Goal: Information Seeking & Learning: Compare options

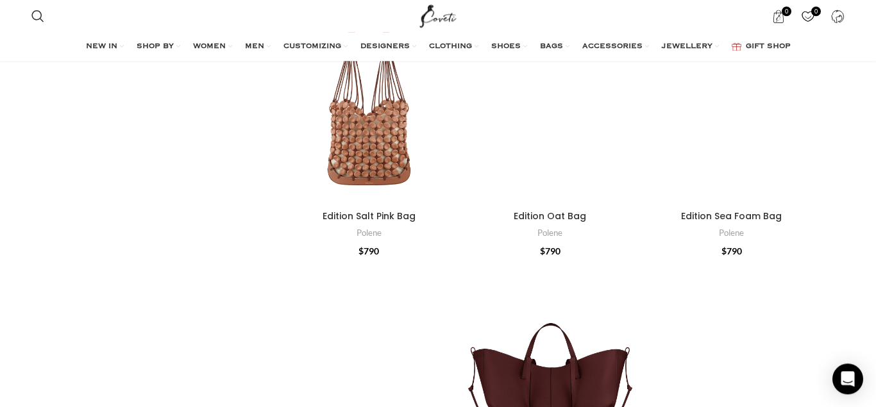
scroll to position [916, 0]
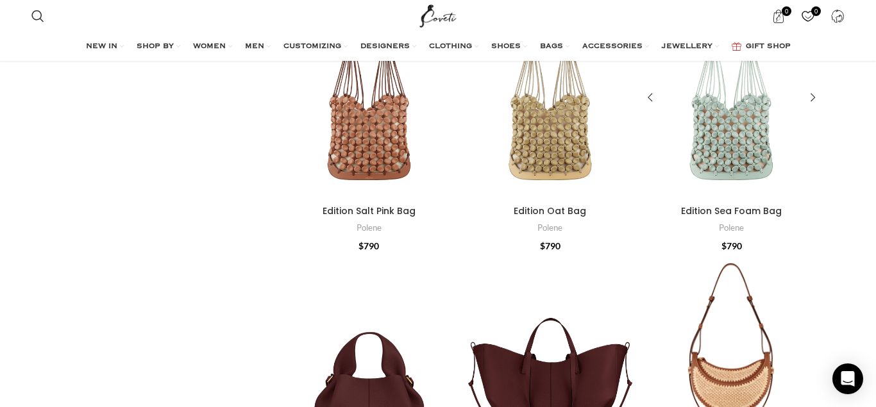
click at [707, 131] on div "Edition Sea Foam Bag" at bounding box center [709, 98] width 44 height 203
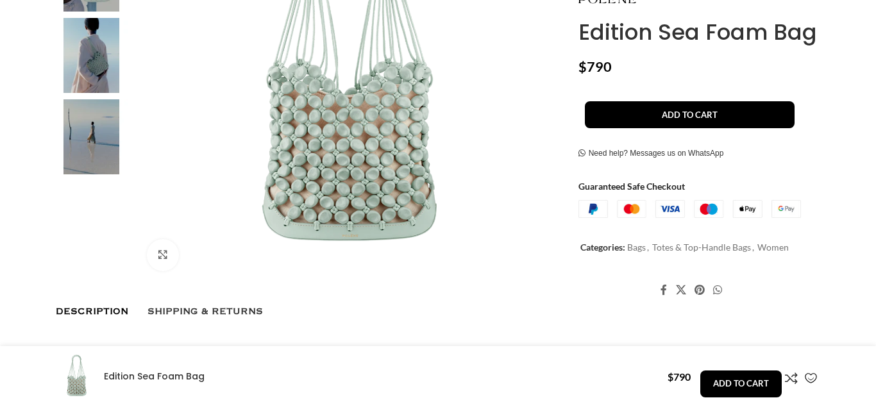
scroll to position [458, 0]
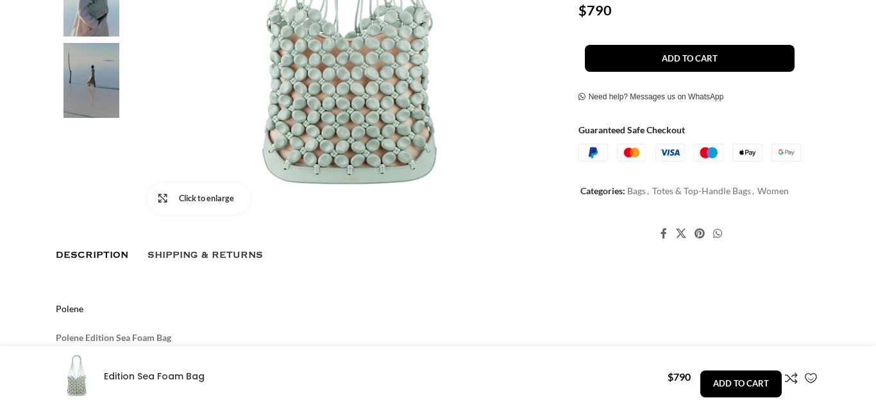
click at [164, 197] on link "Click to enlarge" at bounding box center [199, 199] width 104 height 32
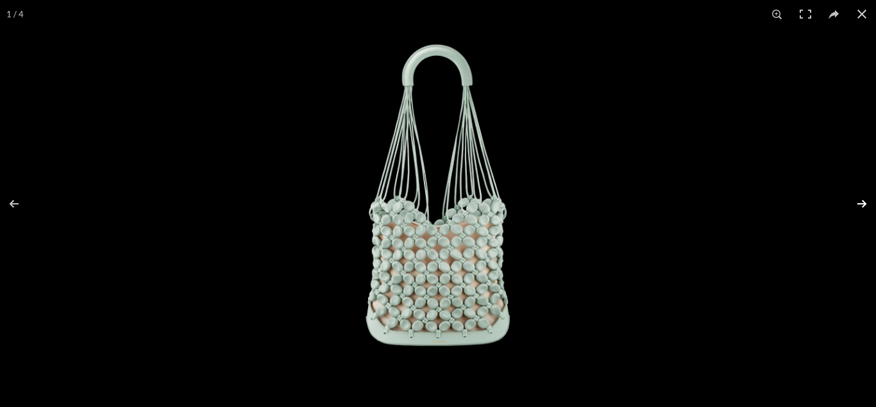
click at [862, 200] on button at bounding box center [853, 204] width 45 height 64
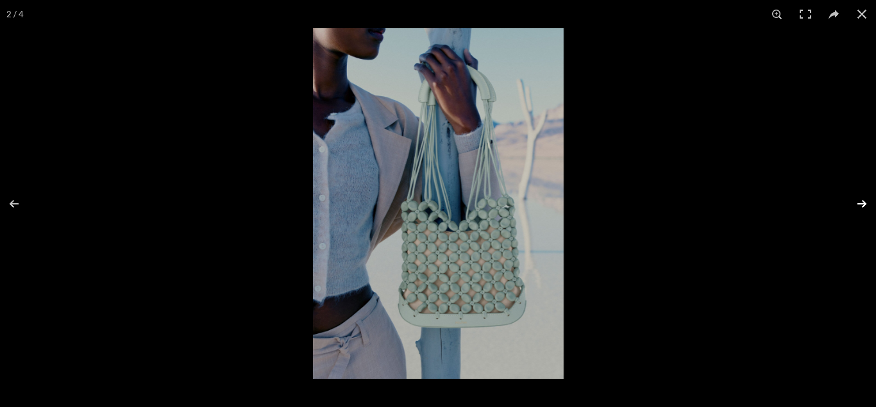
click at [862, 200] on button at bounding box center [853, 204] width 45 height 64
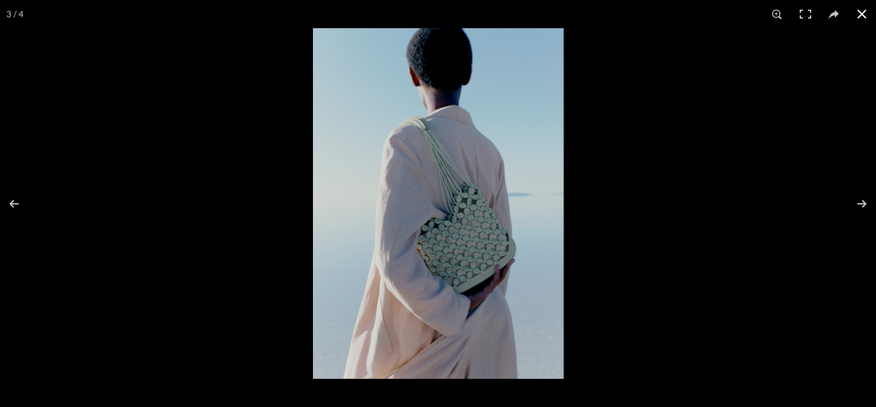
click at [865, 9] on button at bounding box center [862, 14] width 28 height 28
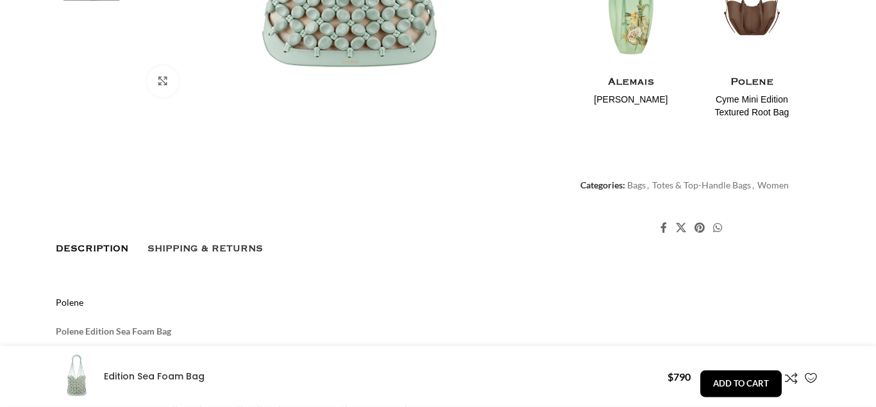
scroll to position [589, 0]
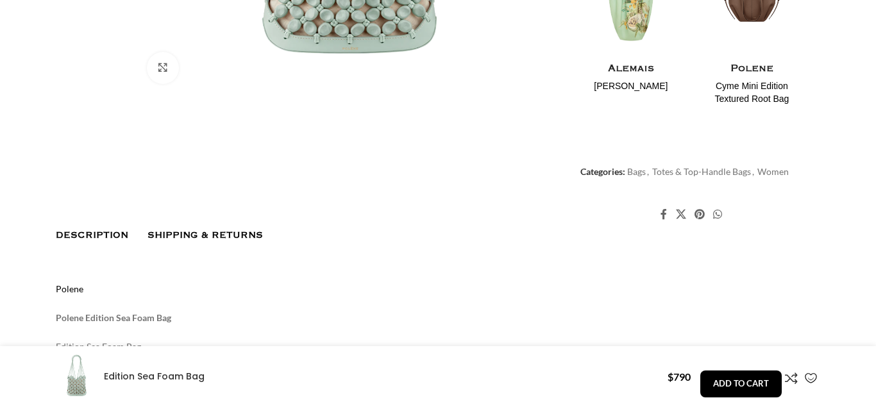
click at [169, 230] on span "Shipping & Returns" at bounding box center [204, 235] width 115 height 10
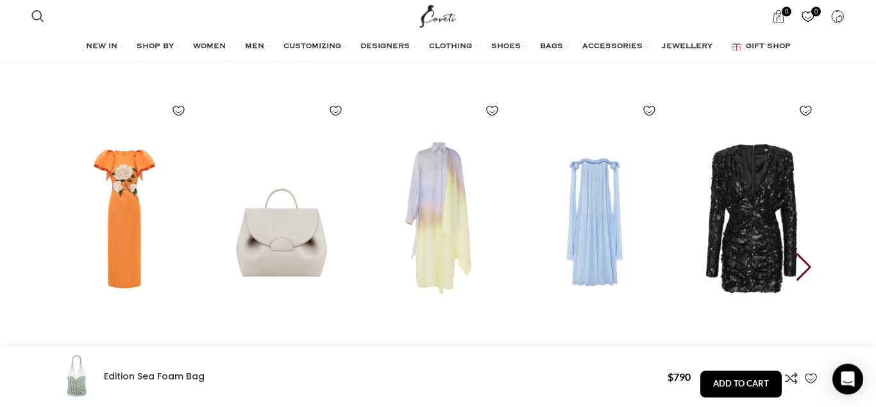
scroll to position [2028, 0]
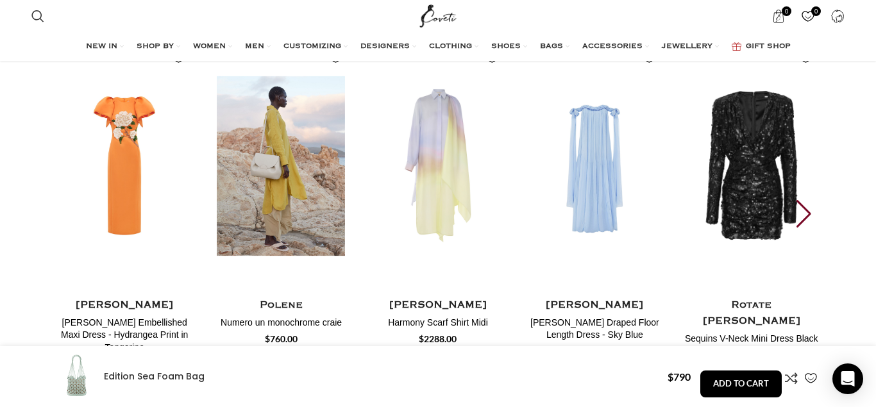
click at [256, 191] on img "2 / 30" at bounding box center [281, 166] width 142 height 264
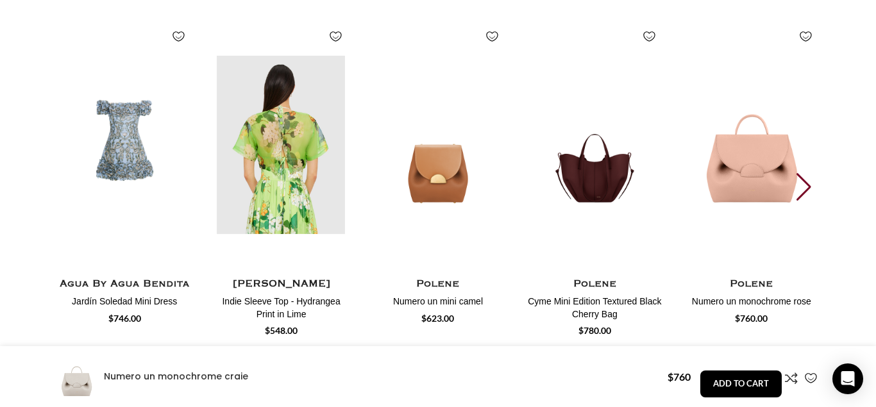
scroll to position [0, 135]
click at [264, 157] on img "2 / 25" at bounding box center [281, 145] width 142 height 264
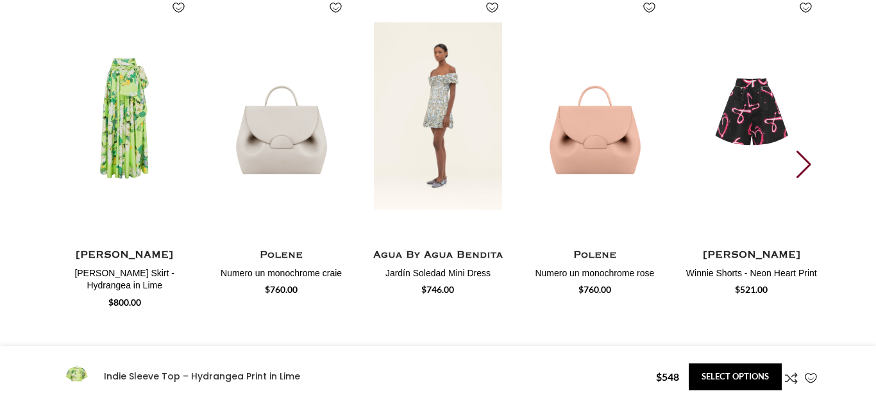
scroll to position [1504, 0]
click at [430, 130] on img "3 / 19" at bounding box center [438, 116] width 142 height 264
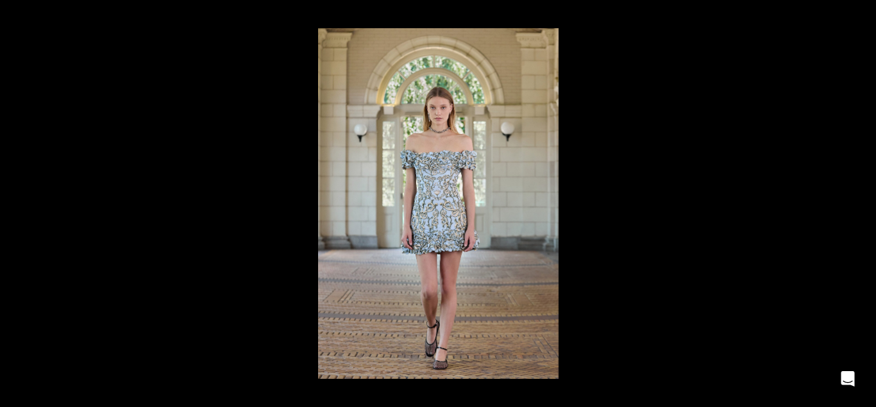
scroll to position [392, 0]
